Goal: Task Accomplishment & Management: Manage account settings

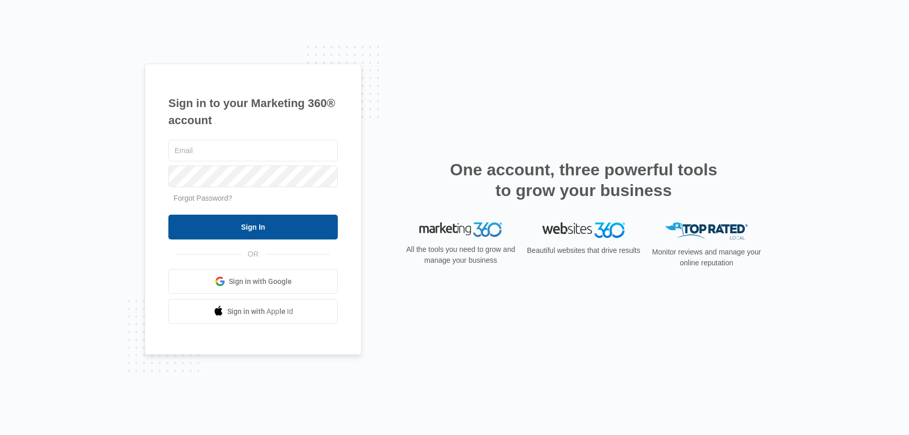
type input "[EMAIL_ADDRESS][DOMAIN_NAME]"
click at [266, 226] on input "Sign In" at bounding box center [252, 226] width 169 height 25
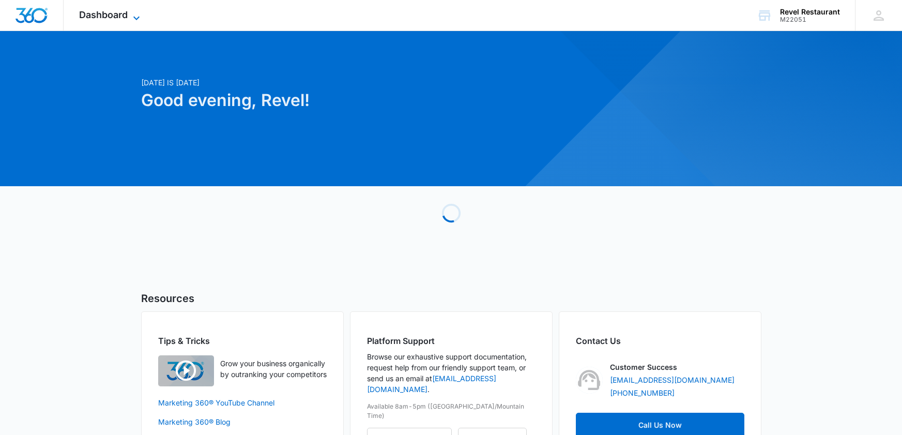
click at [103, 13] on span "Dashboard" at bounding box center [103, 14] width 49 height 11
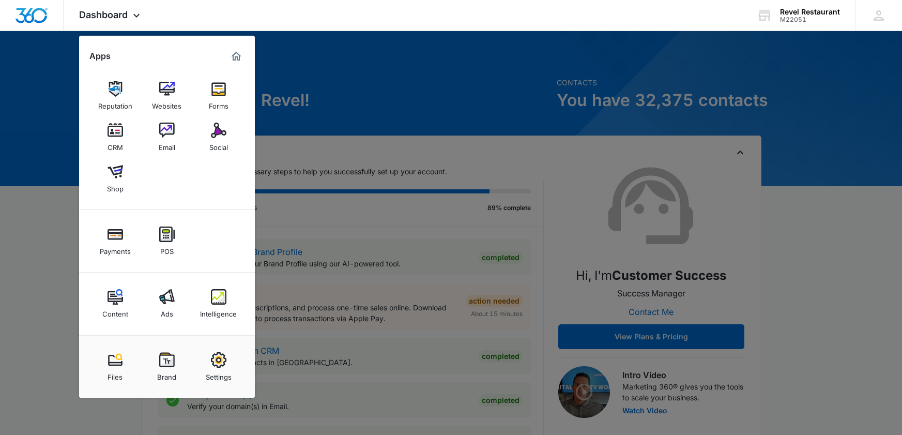
click at [163, 137] on img at bounding box center [167, 130] width 16 height 16
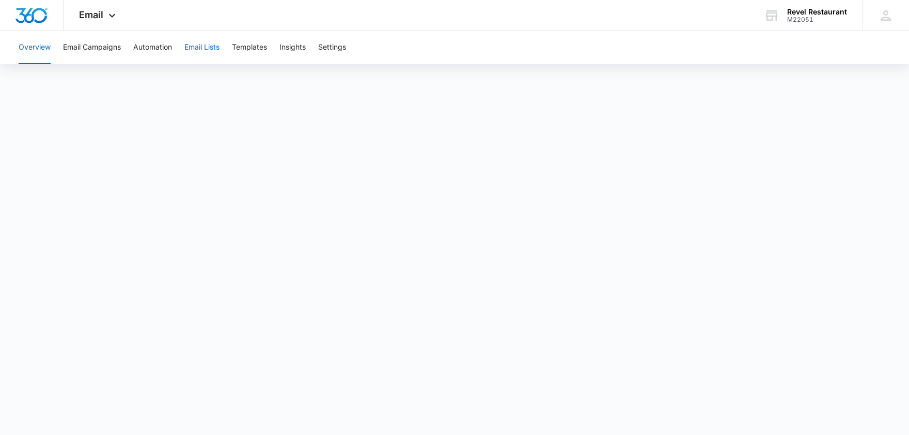
click at [203, 41] on button "Email Lists" at bounding box center [201, 47] width 35 height 33
